Goal: Transaction & Acquisition: Book appointment/travel/reservation

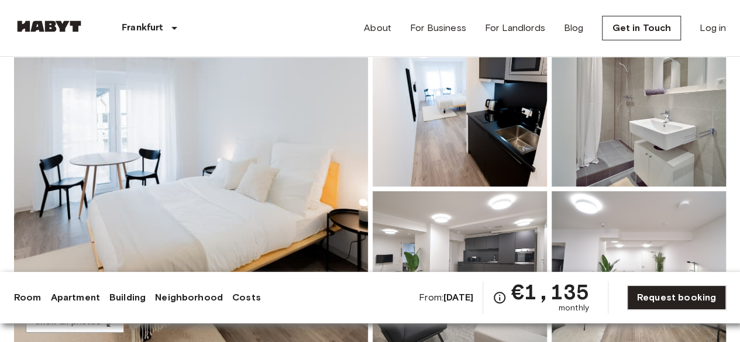
click at [700, 311] on div "From: Dec 1 2025 €1,135 monthly Request booking" at bounding box center [572, 297] width 307 height 33
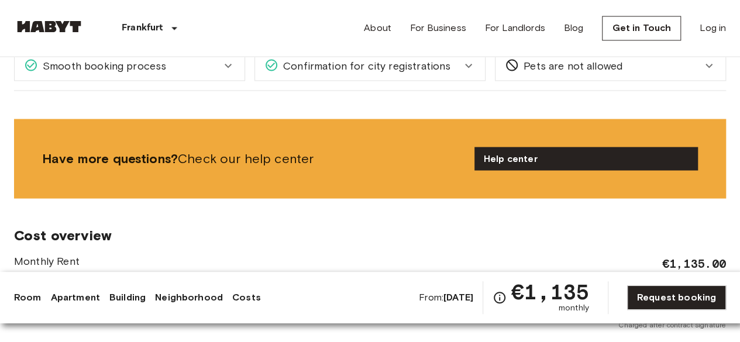
scroll to position [1170, 0]
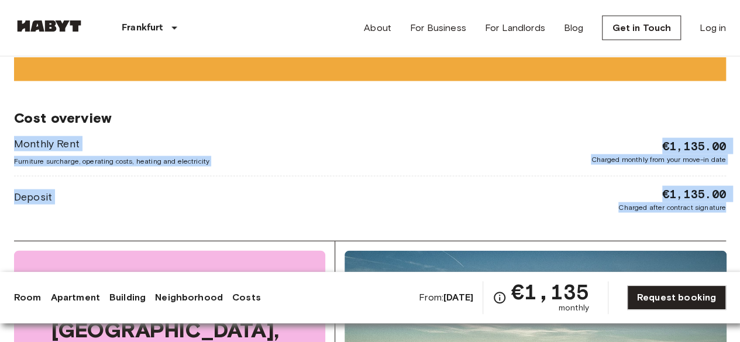
drag, startPoint x: 727, startPoint y: 192, endPoint x: 5, endPoint y: 123, distance: 725.3
click at [5, 123] on div "Europe Germany Frankfurt Studio Studio From Dec 1 2025 Ostparkstraße 45a Ref. n…" at bounding box center [370, 75] width 740 height 2376
copy div "Monthly Rent Furniture surcharge, operating costs, heating and electricity €1,1…"
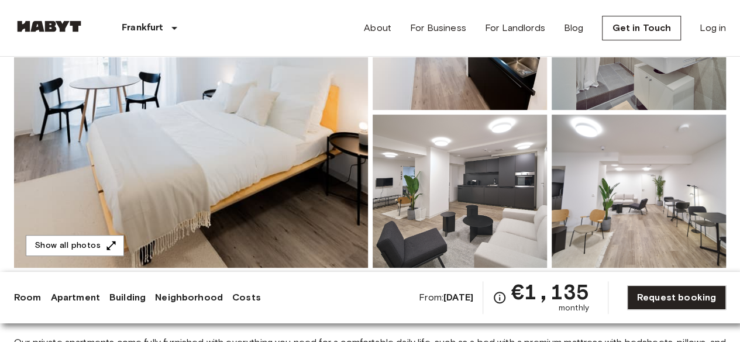
scroll to position [176, 0]
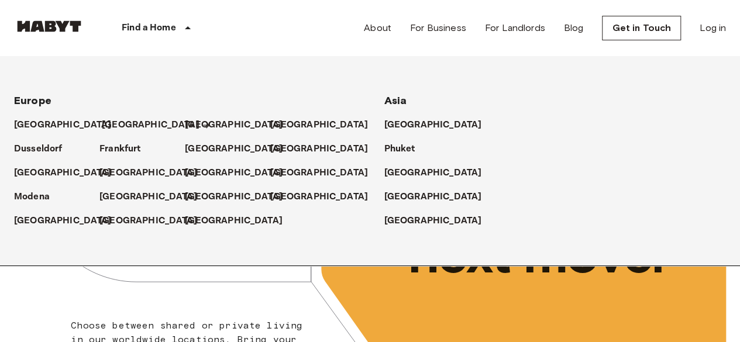
click at [122, 127] on p "[GEOGRAPHIC_DATA]" at bounding box center [151, 125] width 98 height 14
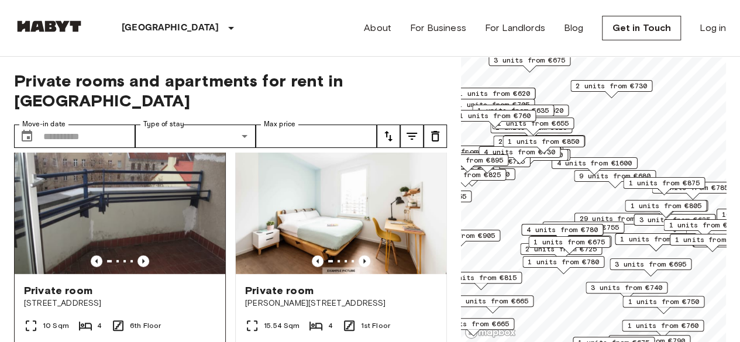
scroll to position [1580, 0]
click at [158, 181] on img at bounding box center [120, 205] width 211 height 140
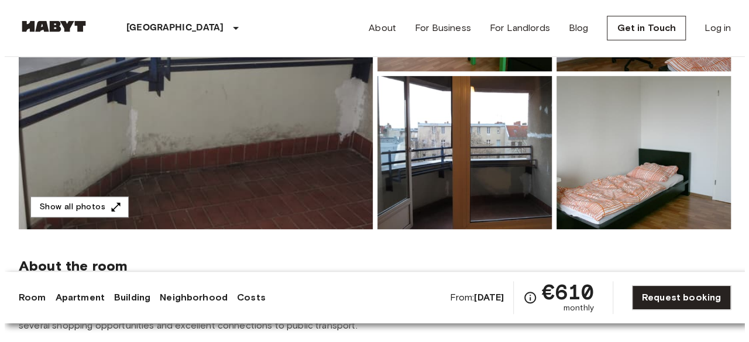
scroll to position [234, 0]
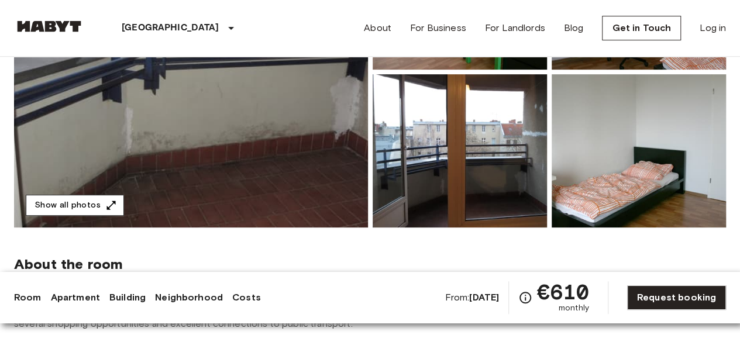
click at [92, 199] on button "Show all photos" at bounding box center [75, 206] width 98 height 22
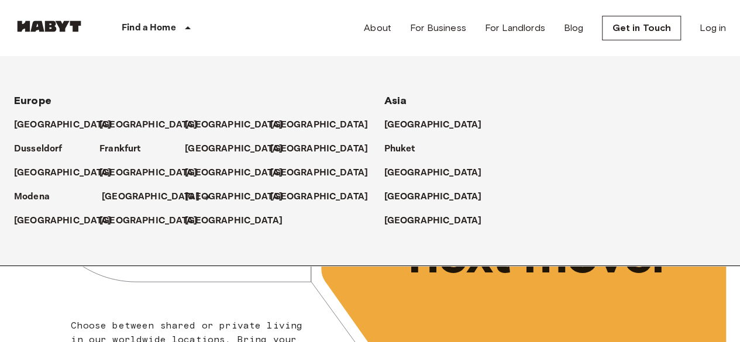
click at [114, 193] on p "[GEOGRAPHIC_DATA]" at bounding box center [151, 197] width 98 height 14
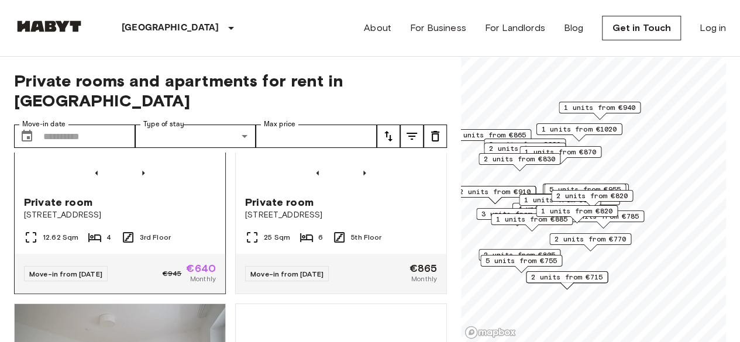
scroll to position [59, 0]
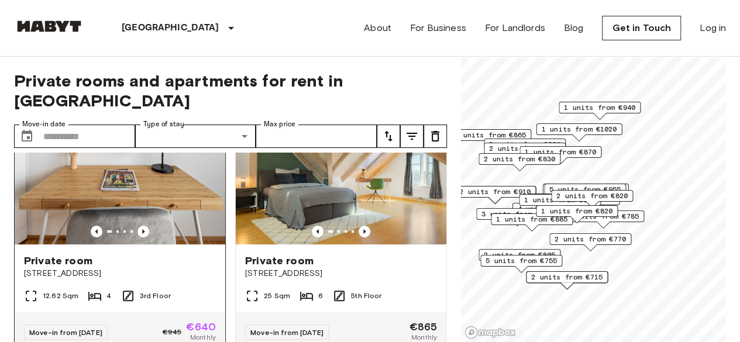
click at [141, 174] on img at bounding box center [120, 174] width 211 height 140
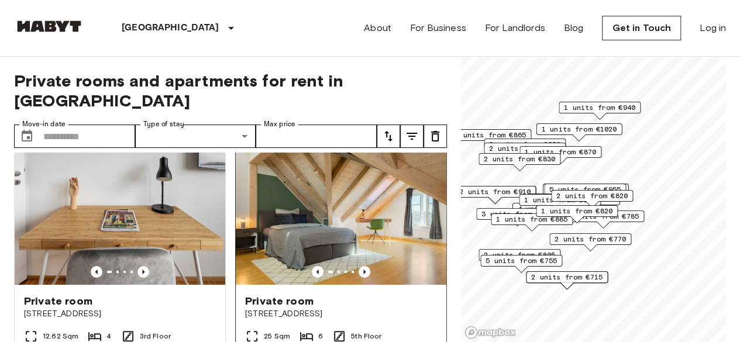
scroll to position [0, 0]
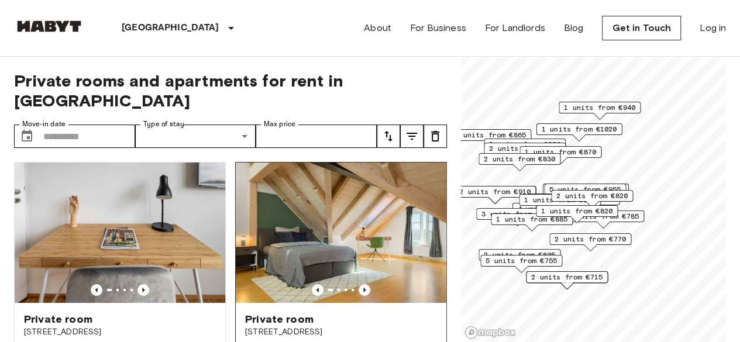
click at [314, 185] on img at bounding box center [341, 233] width 211 height 140
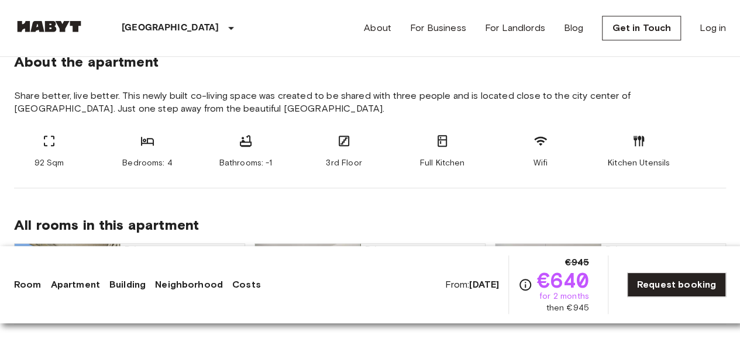
scroll to position [468, 0]
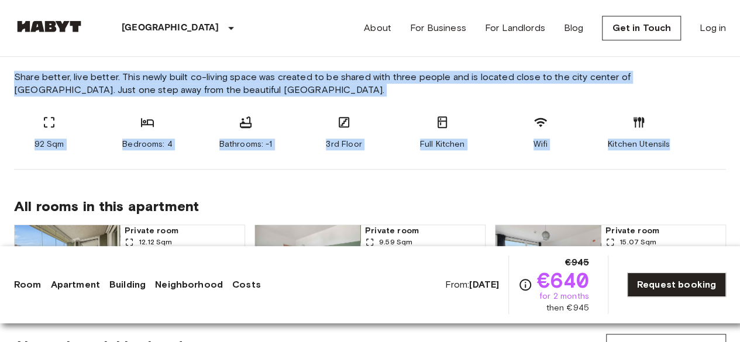
drag, startPoint x: 9, startPoint y: 77, endPoint x: 681, endPoint y: 146, distance: 675.2
copy section "Share better, live better. This newly built co-living space was created to be s…"
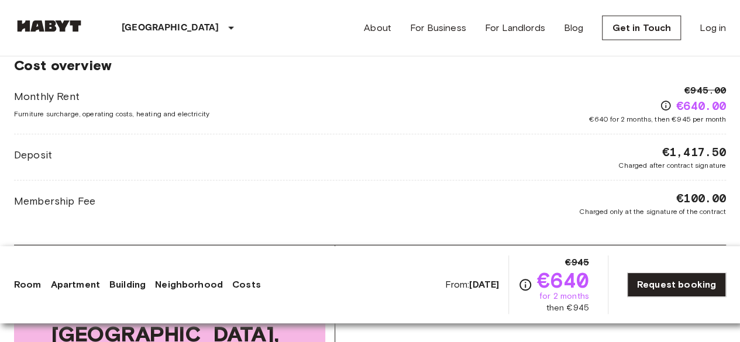
scroll to position [1229, 0]
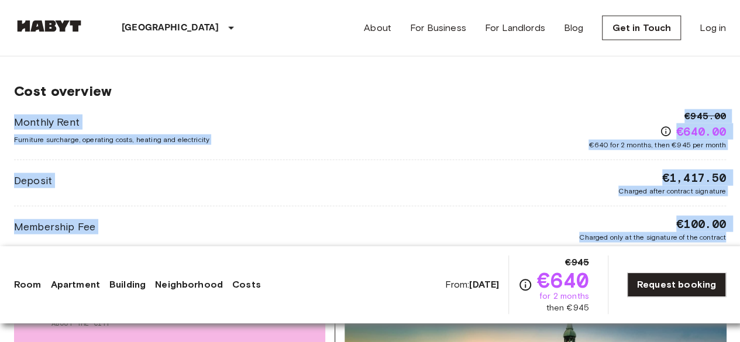
drag, startPoint x: 728, startPoint y: 235, endPoint x: 0, endPoint y: 108, distance: 738.9
click at [0, 108] on div "[GEOGRAPHIC_DATA] [GEOGRAPHIC_DATA] [GEOGRAPHIC_DATA] Private room Private room…" at bounding box center [370, 74] width 740 height 2492
copy div "Monthly Rent Furniture surcharge, operating costs, heating and electricity €945…"
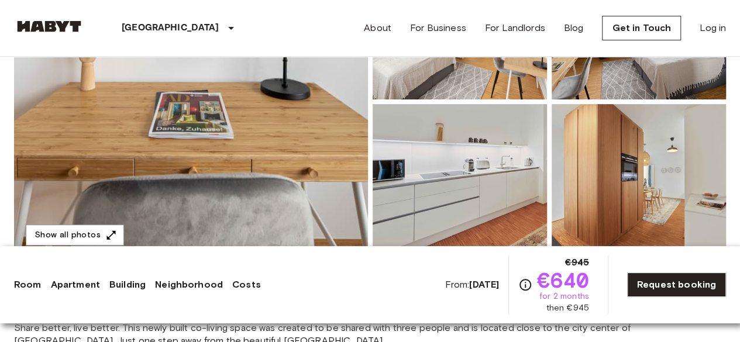
scroll to position [234, 0]
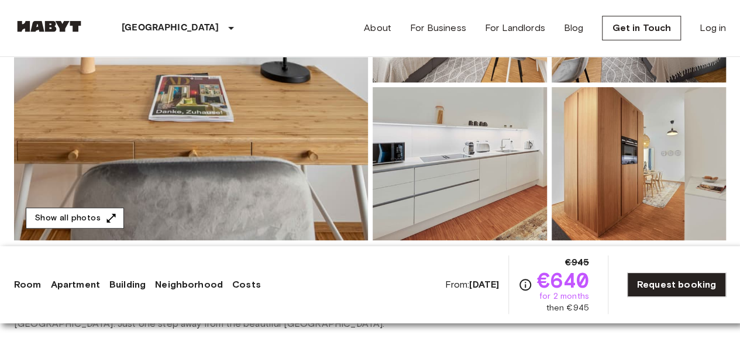
click at [116, 216] on button "Show all photos" at bounding box center [75, 219] width 98 height 22
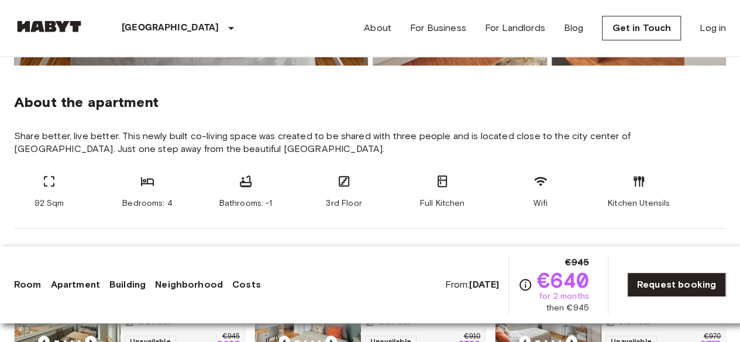
scroll to position [410, 0]
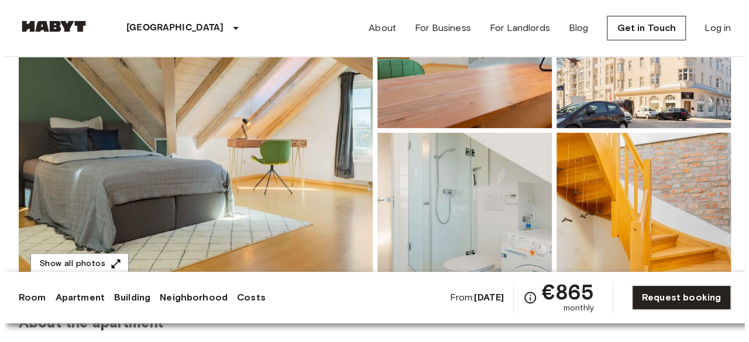
scroll to position [234, 0]
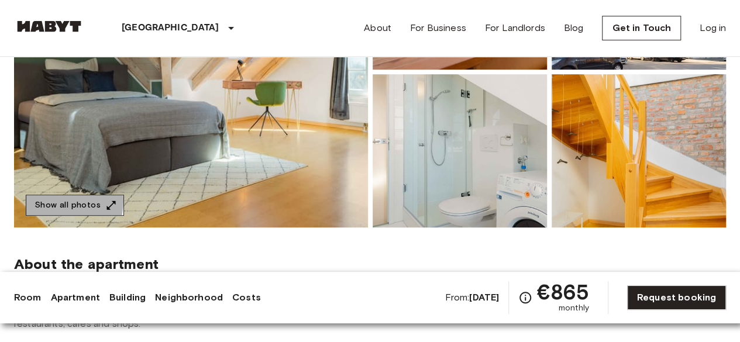
click at [57, 201] on button "Show all photos" at bounding box center [75, 206] width 98 height 22
